Goal: Transaction & Acquisition: Book appointment/travel/reservation

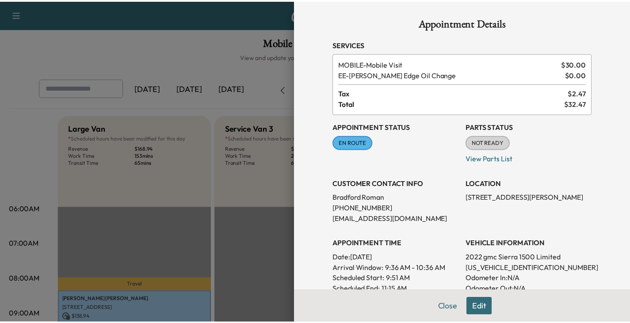
scroll to position [177, 0]
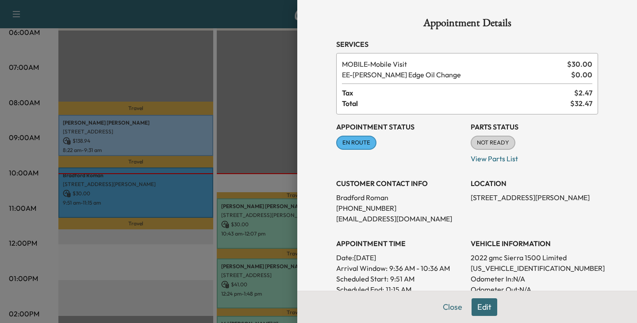
drag, startPoint x: 444, startPoint y: 309, endPoint x: 437, endPoint y: 300, distance: 11.3
click at [444, 309] on button "Close" at bounding box center [452, 308] width 31 height 18
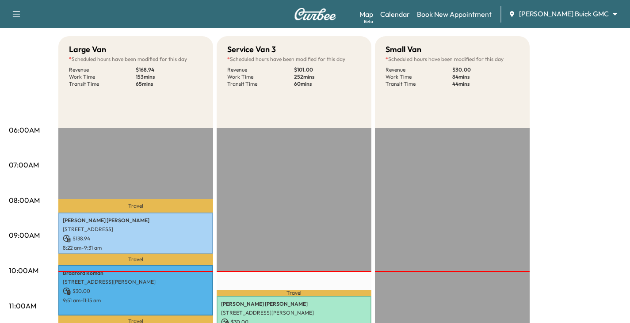
scroll to position [0, 0]
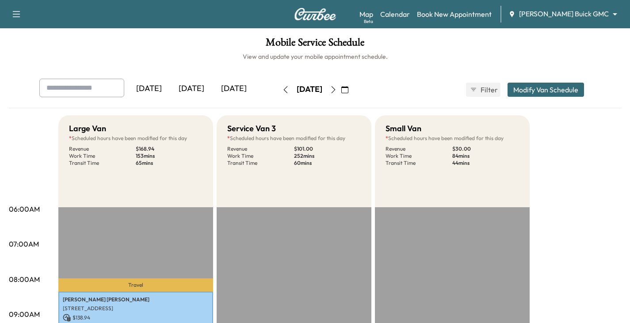
click at [618, 22] on div "Support Log Out Map Beta Calendar Book New Appointment [PERSON_NAME] Buick GMC …" at bounding box center [315, 14] width 630 height 28
click at [614, 18] on body "Support Log Out Map Beta Calendar Book New Appointment [PERSON_NAME] Buick GMC …" at bounding box center [315, 161] width 630 height 323
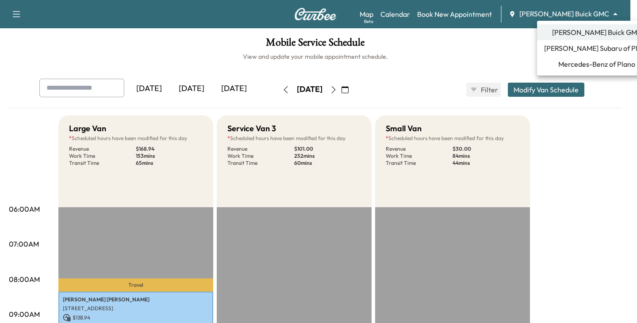
click at [578, 48] on span "[PERSON_NAME] Subaru of Plano" at bounding box center [596, 48] width 105 height 11
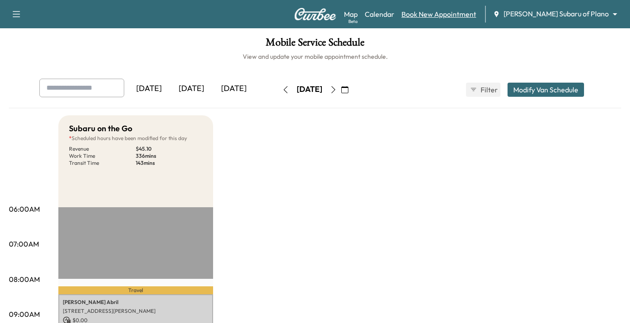
click at [477, 15] on link "Book New Appointment" at bounding box center [439, 14] width 75 height 11
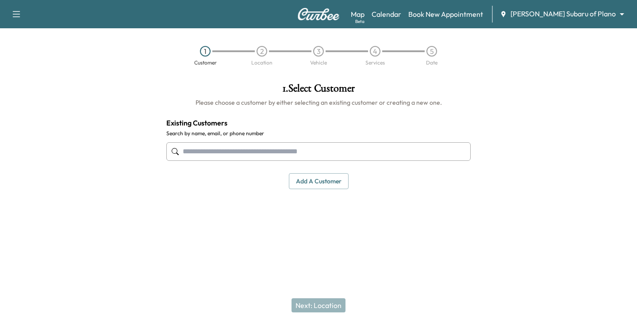
click at [219, 154] on input "text" at bounding box center [318, 151] width 304 height 19
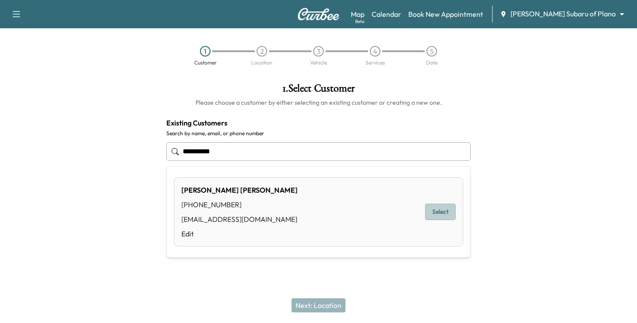
click at [434, 212] on button "Select" at bounding box center [440, 212] width 31 height 16
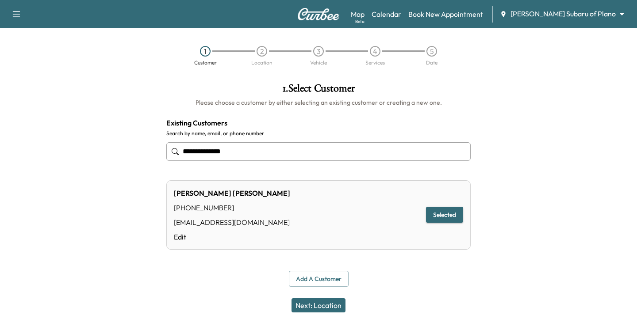
type input "**********"
click at [321, 306] on button "Next: Location" at bounding box center [319, 306] width 54 height 14
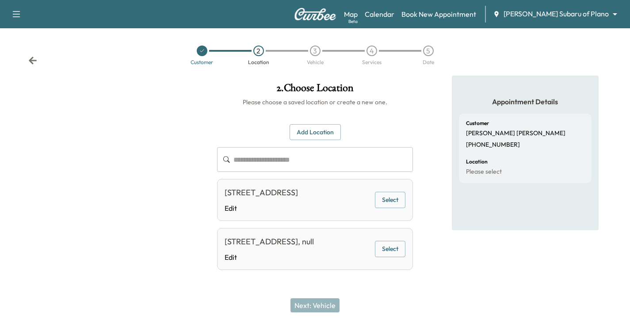
scroll to position [25, 0]
click at [384, 192] on button "Select" at bounding box center [390, 200] width 31 height 16
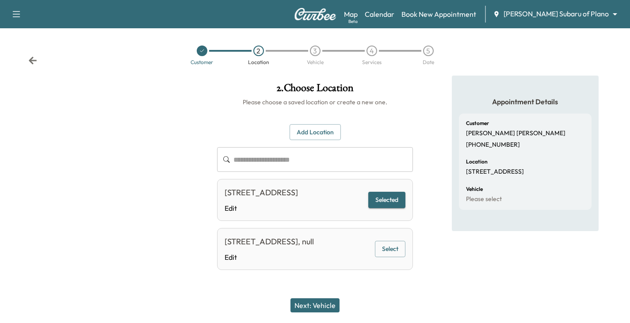
click at [316, 308] on button "Next: Vehicle" at bounding box center [315, 306] width 49 height 14
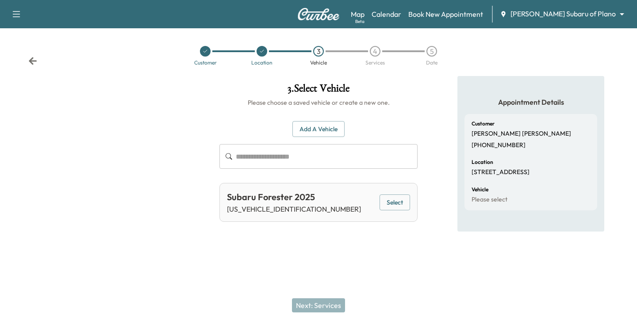
click at [388, 206] on button "Select" at bounding box center [395, 203] width 31 height 16
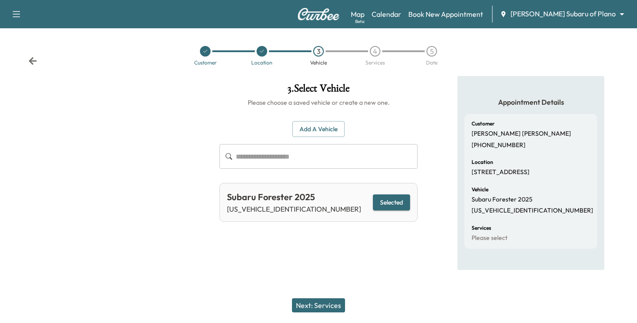
click at [328, 305] on button "Next: Services" at bounding box center [318, 306] width 53 height 14
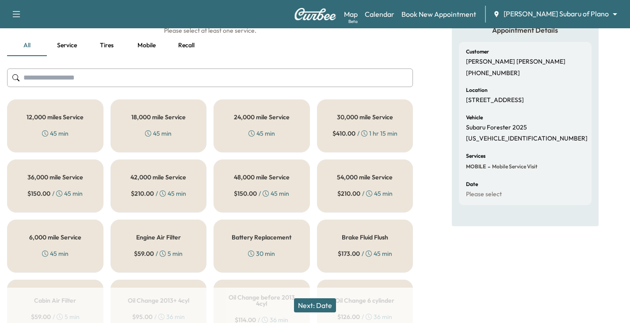
scroll to position [88, 0]
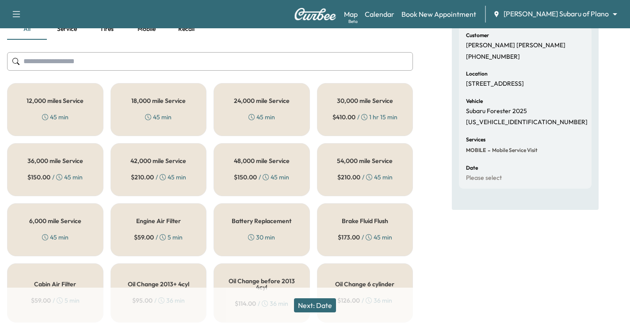
click at [46, 111] on div "12,000 miles Service 45 min" at bounding box center [55, 109] width 96 height 53
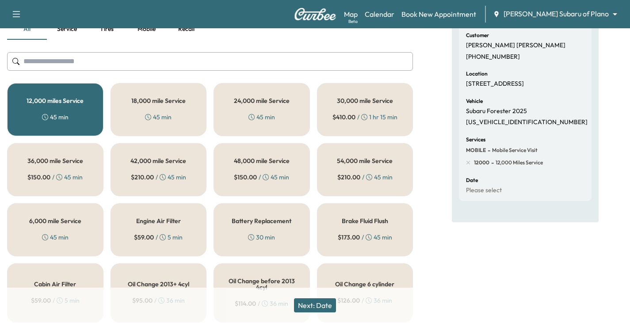
click at [331, 306] on button "Next: Date" at bounding box center [315, 306] width 42 height 14
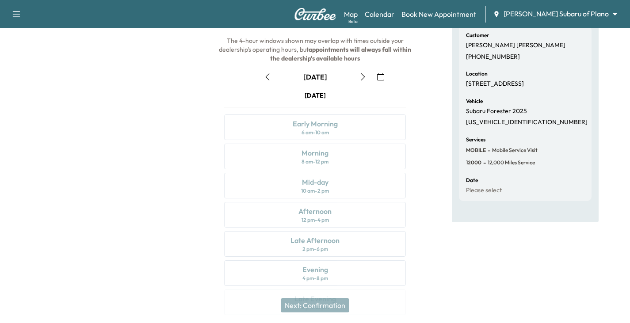
click at [364, 75] on icon "button" at bounding box center [363, 76] width 7 height 7
click at [363, 78] on icon "button" at bounding box center [363, 76] width 7 height 7
click at [362, 73] on icon "button" at bounding box center [363, 76] width 7 height 7
click at [361, 74] on icon "button" at bounding box center [363, 76] width 7 height 7
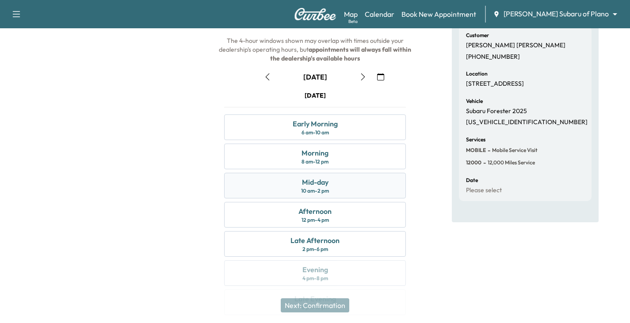
click at [338, 187] on div "Mid-day 10 am - 2 pm" at bounding box center [315, 186] width 182 height 26
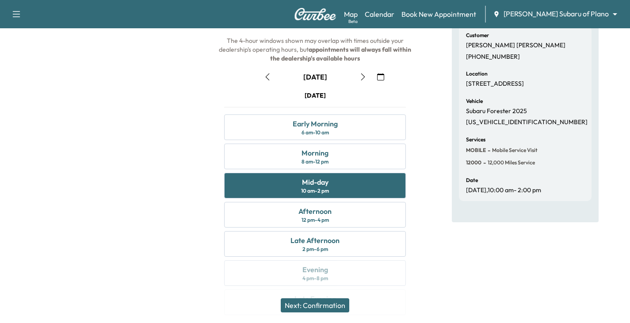
click at [323, 306] on button "Next: Confirmation" at bounding box center [315, 306] width 69 height 14
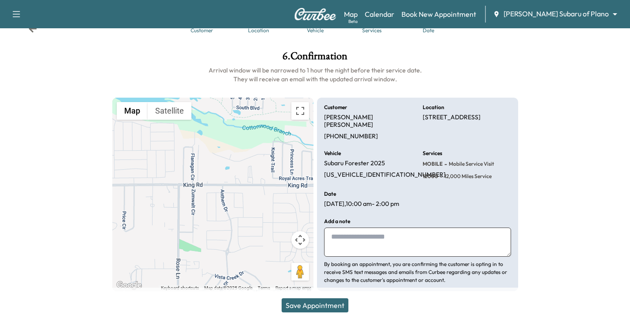
click at [327, 303] on button "Save Appointment" at bounding box center [315, 306] width 67 height 14
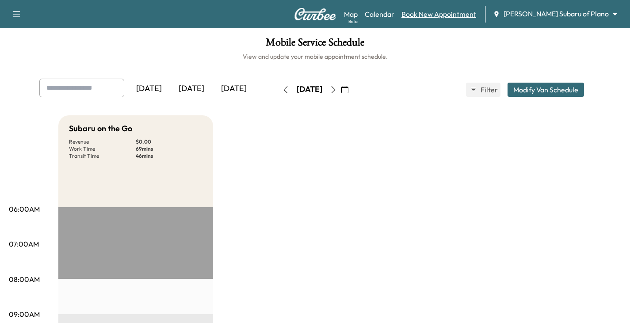
click at [466, 15] on link "Book New Appointment" at bounding box center [439, 14] width 75 height 11
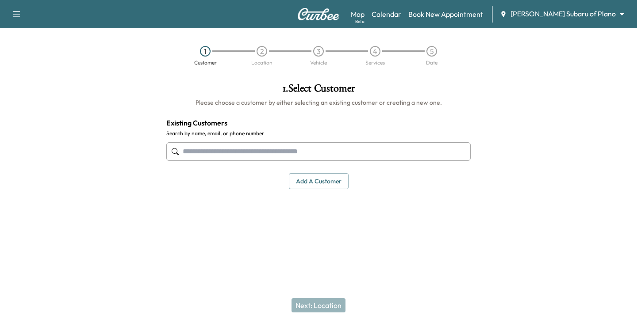
click at [204, 145] on input "text" at bounding box center [318, 151] width 304 height 19
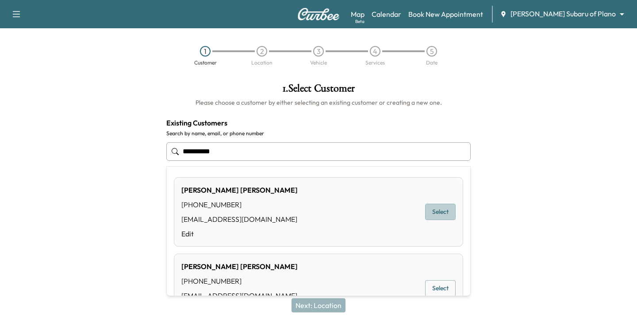
click at [425, 214] on button "Select" at bounding box center [440, 212] width 31 height 16
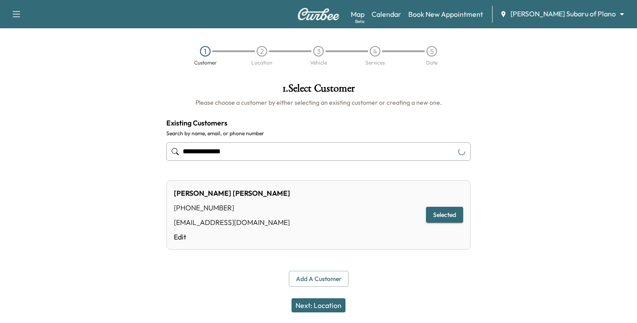
type input "**********"
click at [323, 304] on button "Next: Location" at bounding box center [319, 306] width 54 height 14
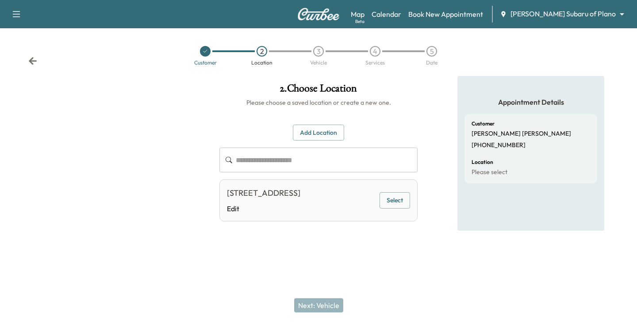
click at [395, 208] on button "Select" at bounding box center [395, 200] width 31 height 16
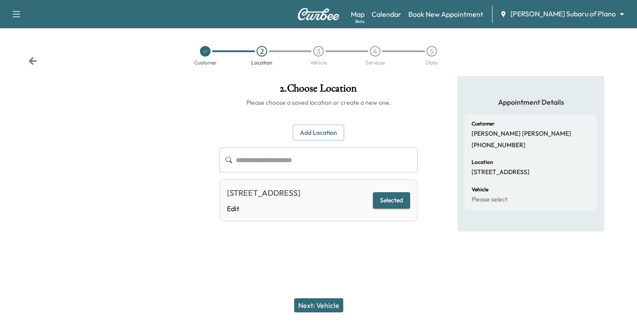
click at [322, 306] on button "Next: Vehicle" at bounding box center [318, 306] width 49 height 14
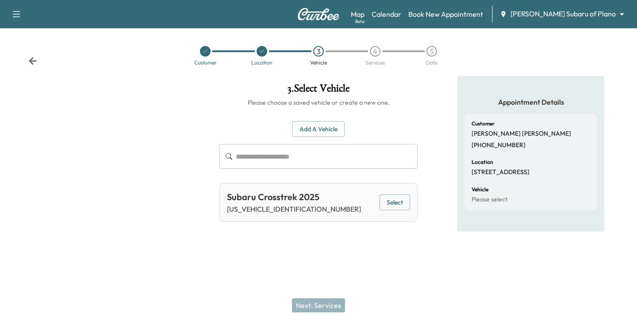
click at [393, 203] on button "Select" at bounding box center [395, 203] width 31 height 16
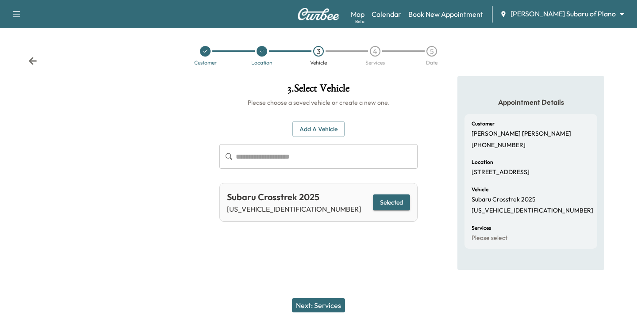
click at [325, 305] on button "Next: Services" at bounding box center [318, 306] width 53 height 14
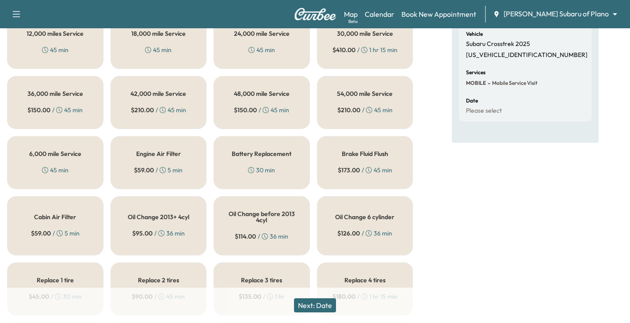
scroll to position [177, 0]
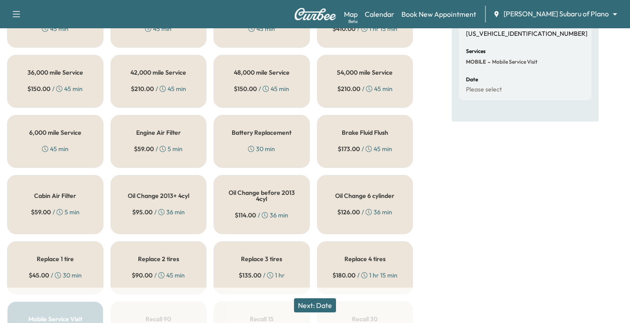
click at [55, 140] on div "6,000 mile Service 45 min" at bounding box center [55, 141] width 96 height 53
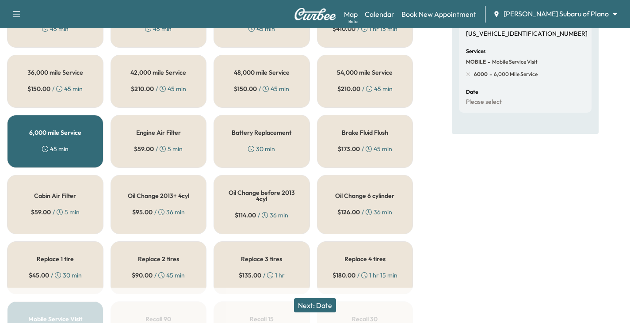
click at [327, 303] on button "Next: Date" at bounding box center [315, 306] width 42 height 14
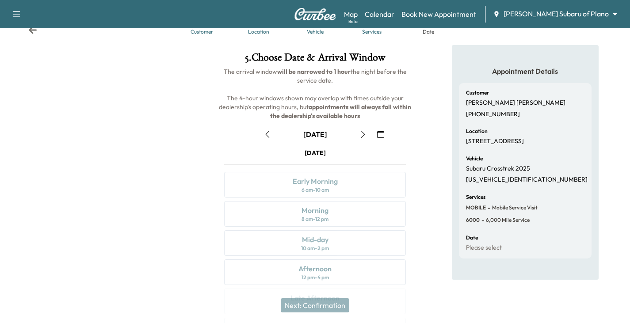
click at [363, 135] on icon "button" at bounding box center [363, 134] width 7 height 7
click at [364, 135] on icon "button" at bounding box center [363, 134] width 7 height 7
click at [360, 133] on icon "button" at bounding box center [363, 134] width 7 height 7
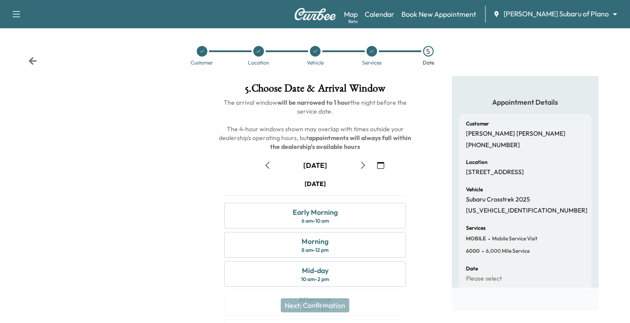
click at [33, 60] on icon at bounding box center [32, 61] width 9 height 9
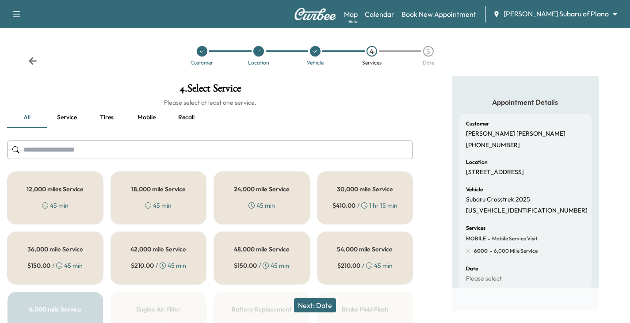
click at [33, 60] on icon at bounding box center [32, 61] width 9 height 9
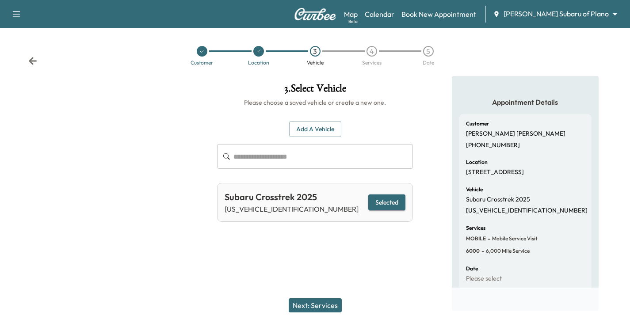
click at [33, 60] on icon at bounding box center [32, 61] width 9 height 9
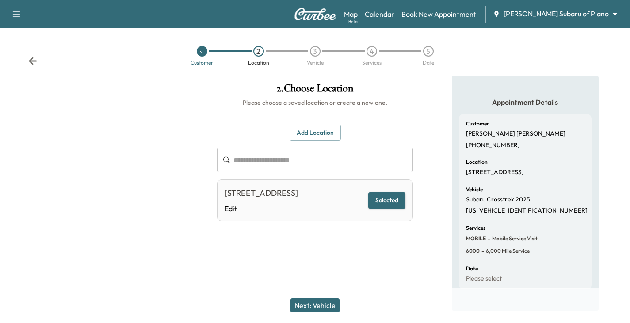
click at [33, 60] on icon at bounding box center [32, 61] width 9 height 9
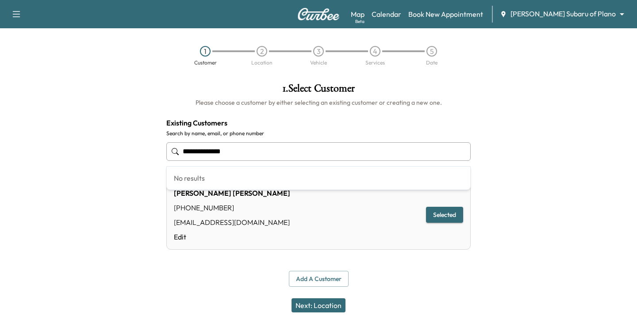
drag, startPoint x: 262, startPoint y: 153, endPoint x: 27, endPoint y: 164, distance: 235.6
click at [27, 164] on div "**********" at bounding box center [318, 185] width 637 height 218
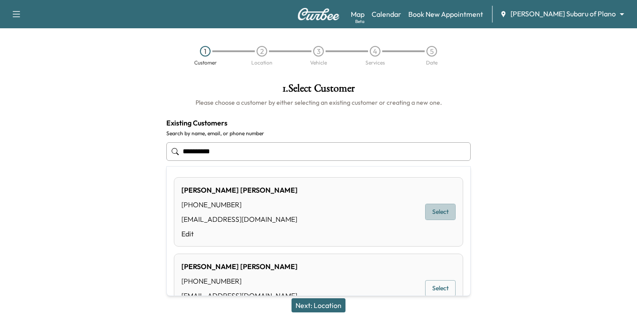
click at [432, 211] on button "Select" at bounding box center [440, 212] width 31 height 16
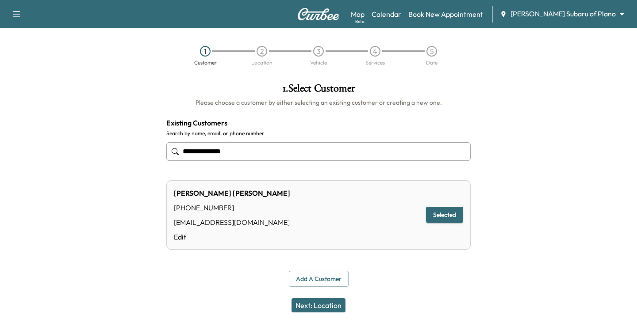
type input "**********"
click at [325, 307] on button "Next: Location" at bounding box center [319, 306] width 54 height 14
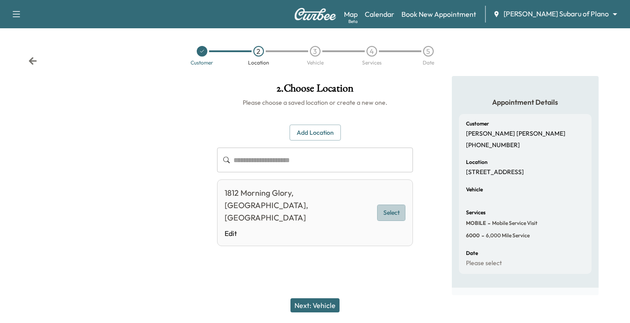
click at [380, 208] on button "Select" at bounding box center [391, 213] width 28 height 16
